Goal: Ask a question

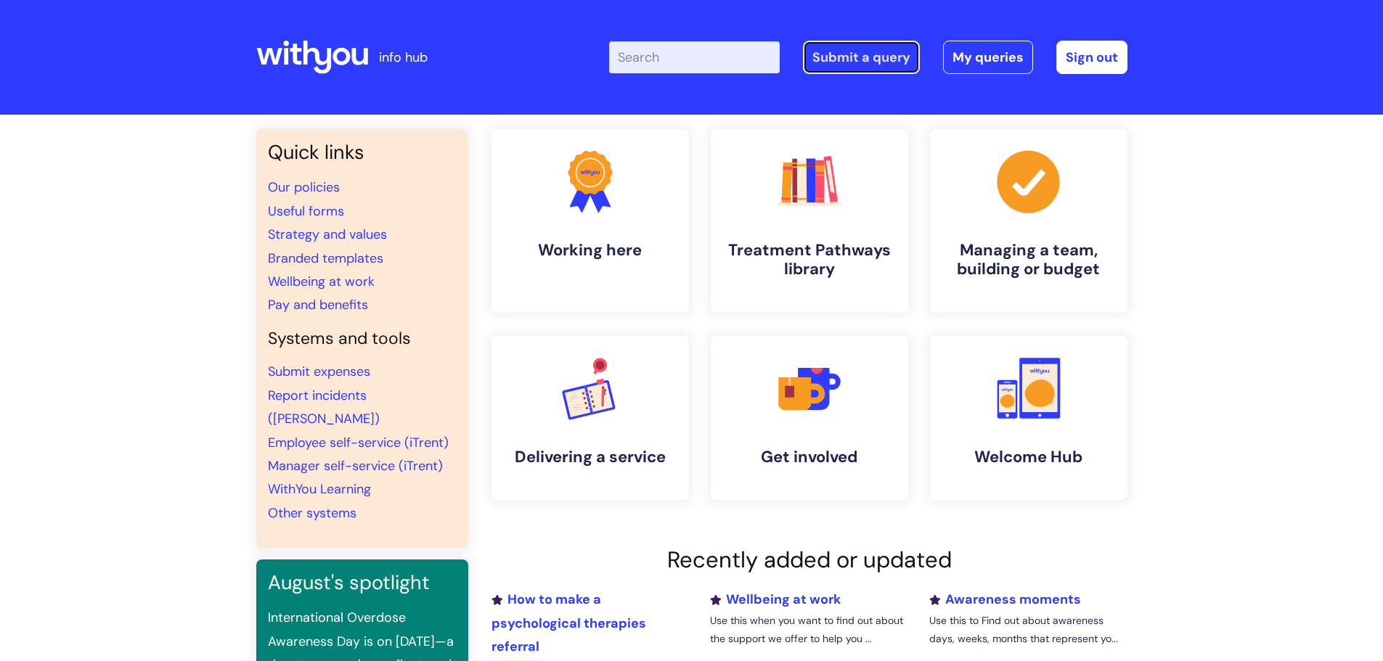
click at [917, 60] on link "Submit a query" at bounding box center [861, 57] width 117 height 33
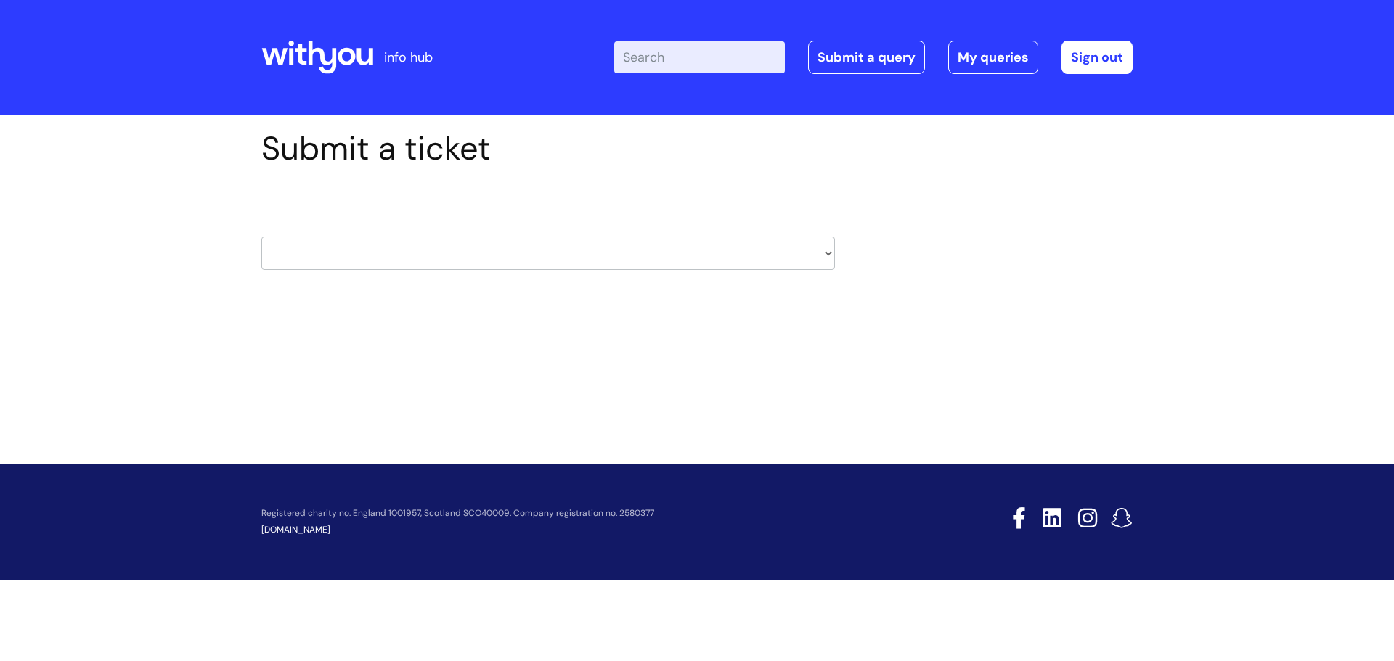
click at [629, 258] on select "HR / People IT and Support Clinical Drug Alerts Finance Accounts Data Support T…" at bounding box center [547, 253] width 573 height 33
select select "learning_and_development"
click at [261, 237] on select "HR / People IT and Support Clinical Drug Alerts Finance Accounts Data Support T…" at bounding box center [547, 253] width 573 height 33
